Goal: Information Seeking & Learning: Learn about a topic

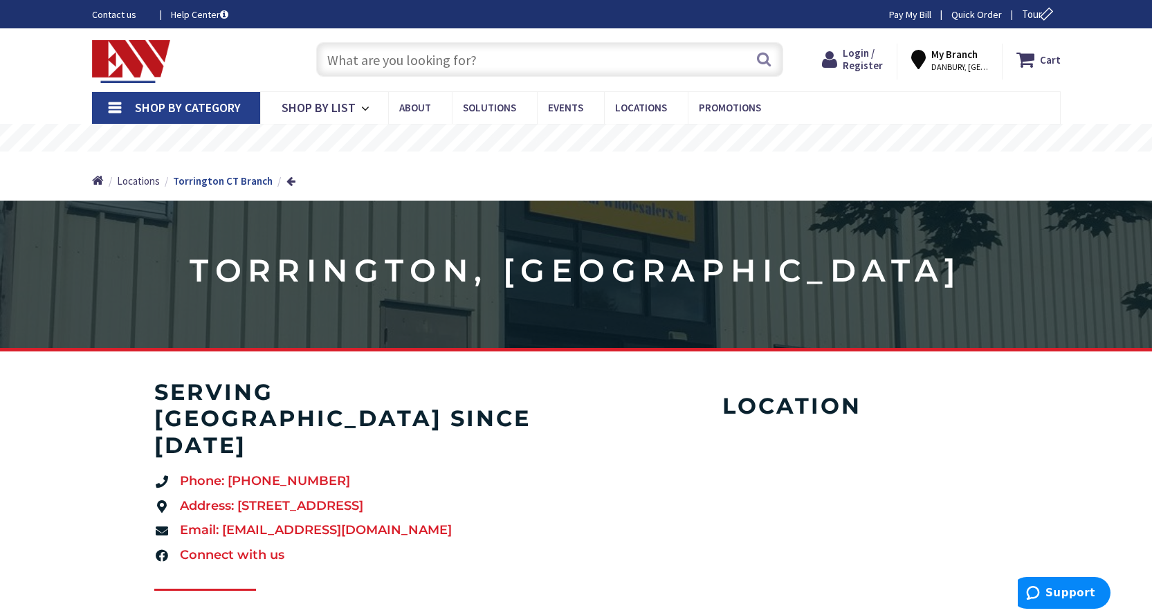
click at [388, 54] on input "text" at bounding box center [549, 59] width 467 height 35
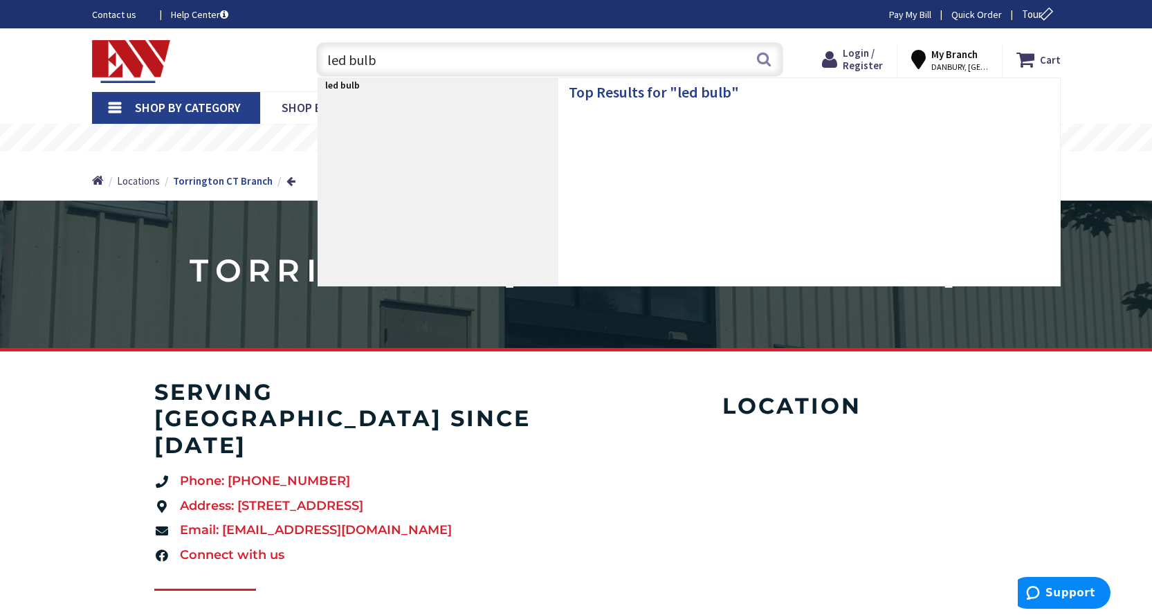
type input "led bulbs"
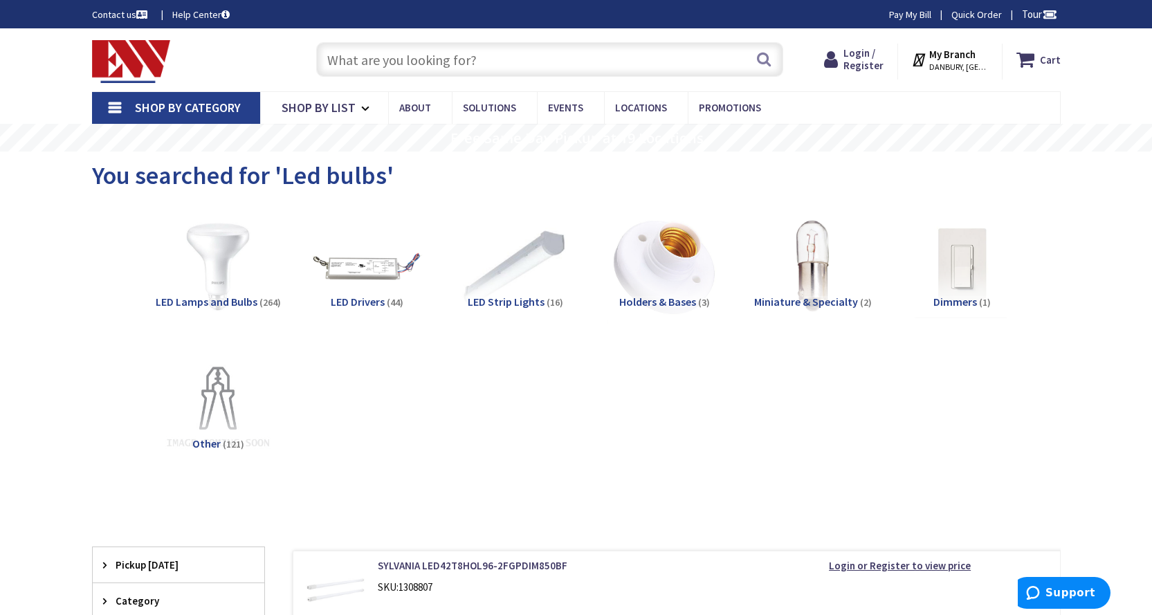
click at [492, 306] on span "LED Strip Lights" at bounding box center [506, 302] width 77 height 14
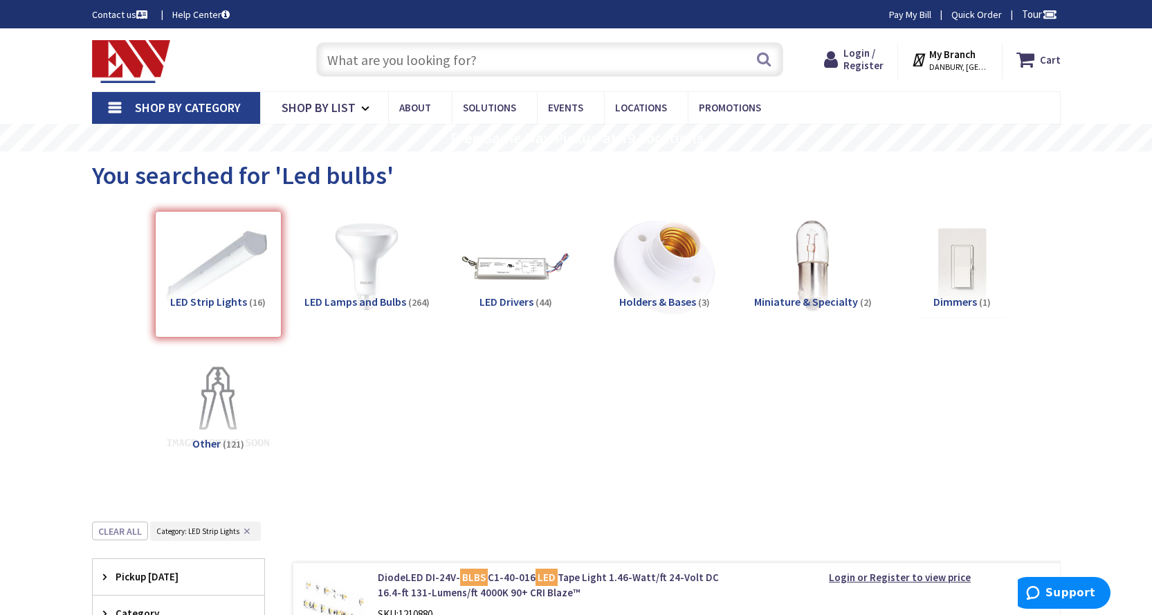
click at [419, 65] on input "text" at bounding box center [549, 59] width 467 height 35
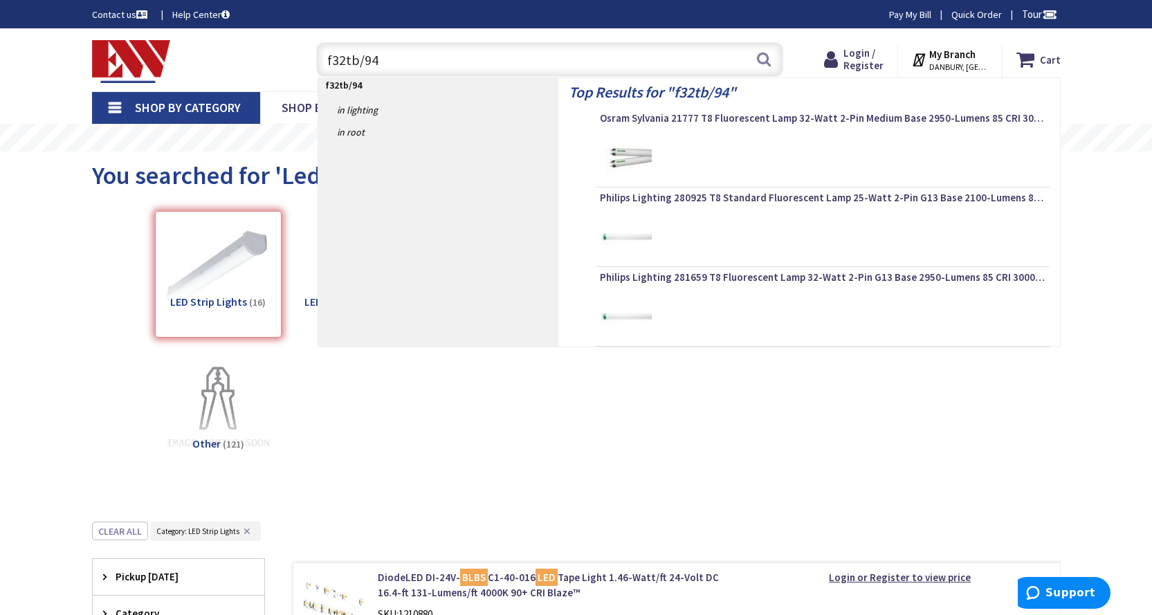
type input "f32tb/941"
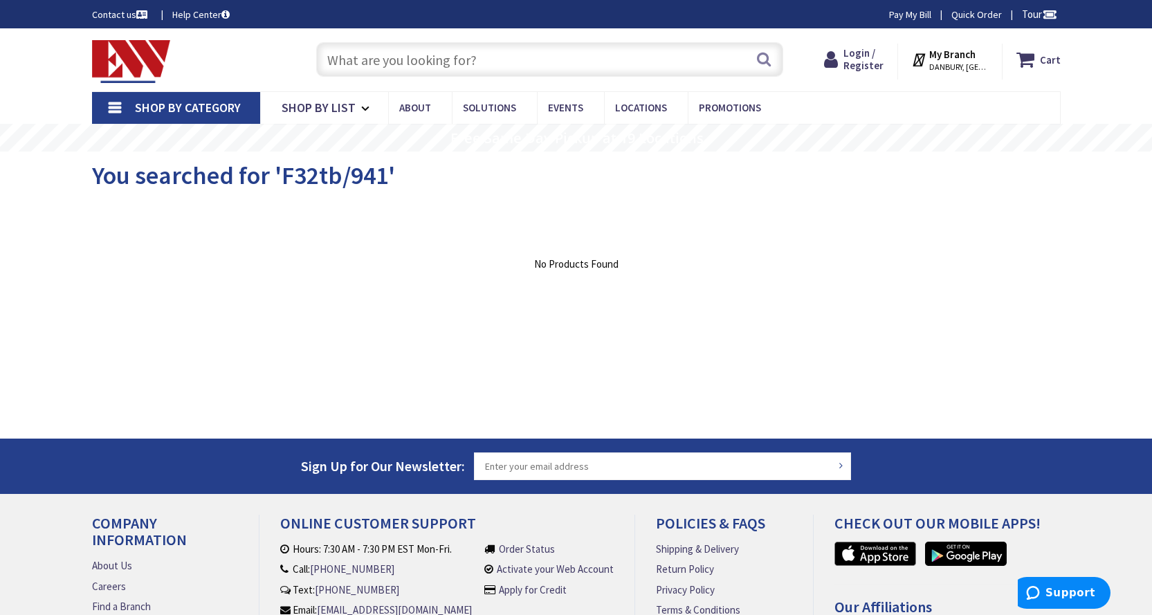
drag, startPoint x: 502, startPoint y: 55, endPoint x: 0, endPoint y: -8, distance: 505.8
click at [0, 0] on html "Press Alt+1 for screen-reader mode, Alt+0 to cancel Accessibility Screen-Reader…" at bounding box center [576, 378] width 1152 height 757
click at [488, 57] on input "text" at bounding box center [549, 59] width 467 height 35
drag, startPoint x: 488, startPoint y: 57, endPoint x: 174, endPoint y: 26, distance: 315.8
click at [174, 26] on body "Press Alt+1 for screen-reader mode, Alt+0 to cancel Accessibility Screen-Reader…" at bounding box center [576, 378] width 1152 height 757
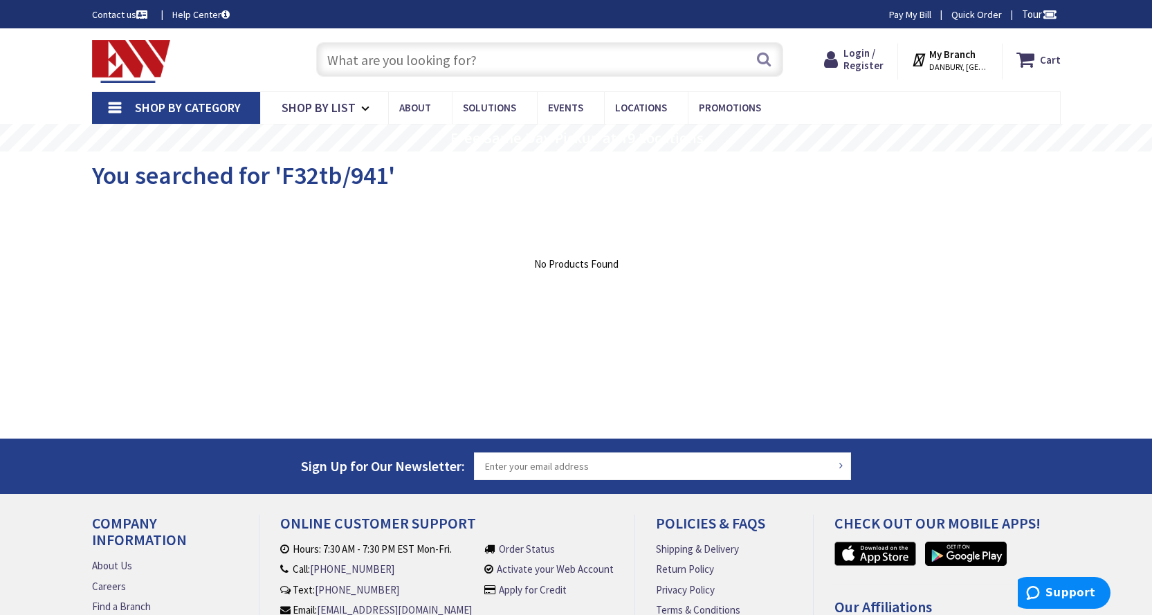
click at [426, 64] on input "text" at bounding box center [549, 59] width 467 height 35
click at [422, 64] on input "text" at bounding box center [549, 59] width 467 height 35
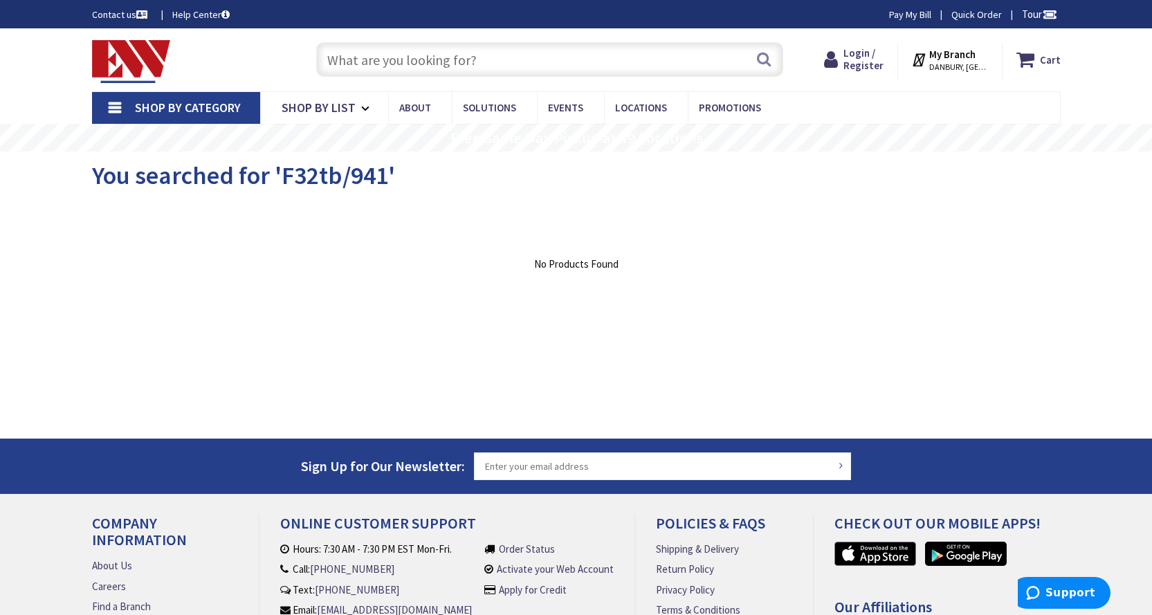
click at [422, 64] on input "text" at bounding box center [549, 59] width 467 height 35
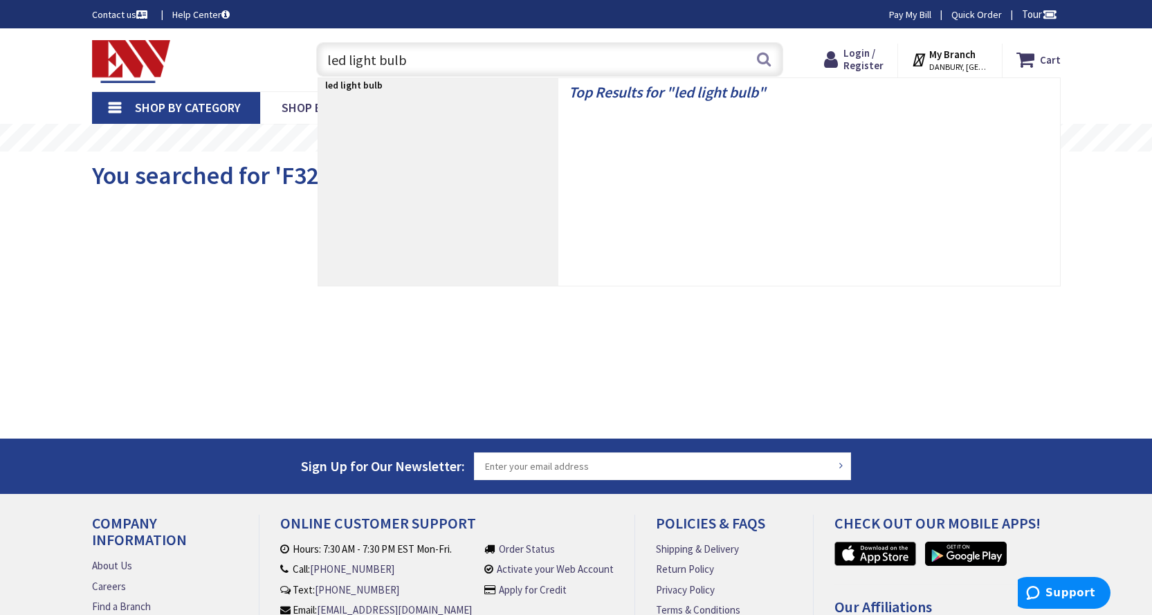
type input "led light bulbs"
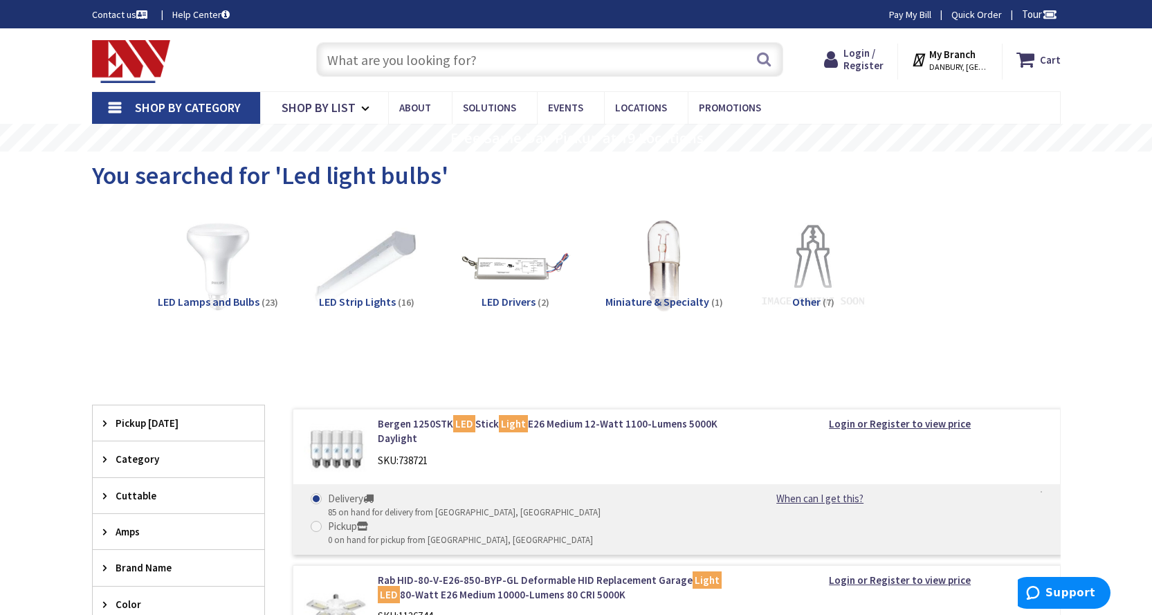
click at [349, 303] on span "LED Strip Lights" at bounding box center [357, 302] width 77 height 14
